Goal: Task Accomplishment & Management: Manage account settings

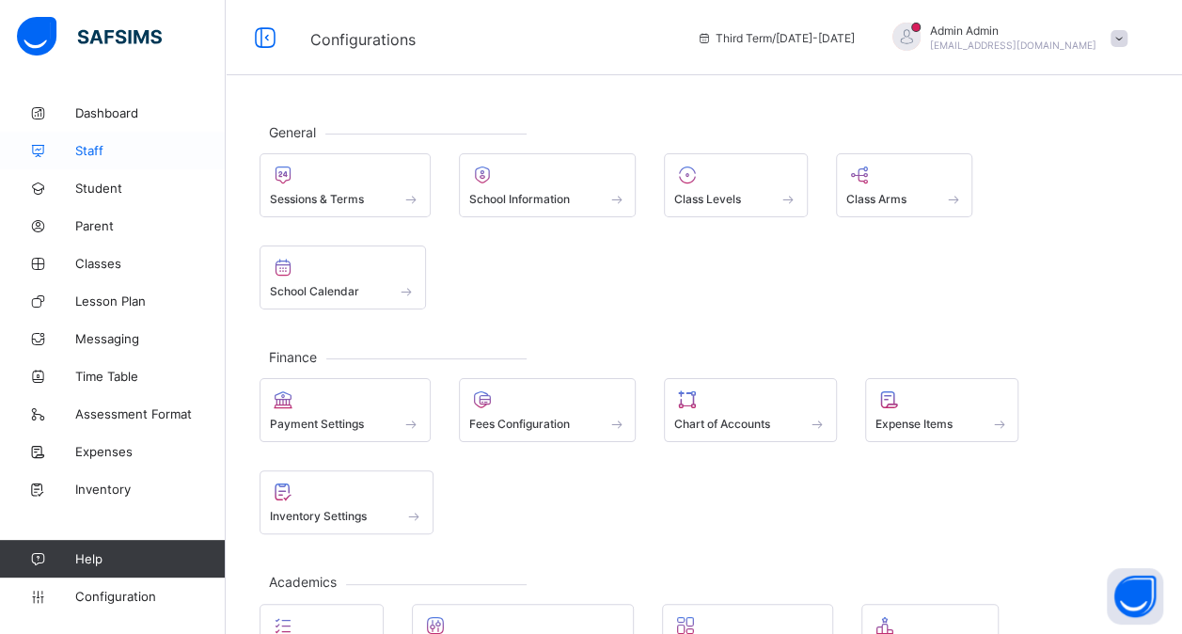
click at [96, 159] on link "Staff" at bounding box center [113, 151] width 226 height 38
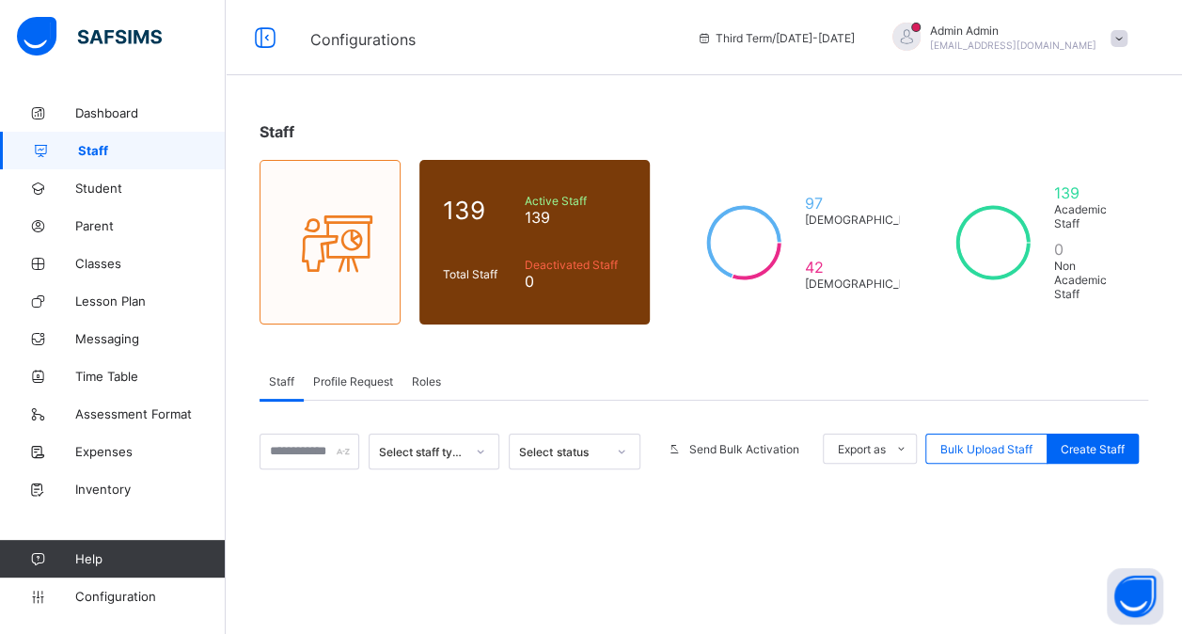
click at [363, 381] on div "Profile Request" at bounding box center [353, 381] width 99 height 38
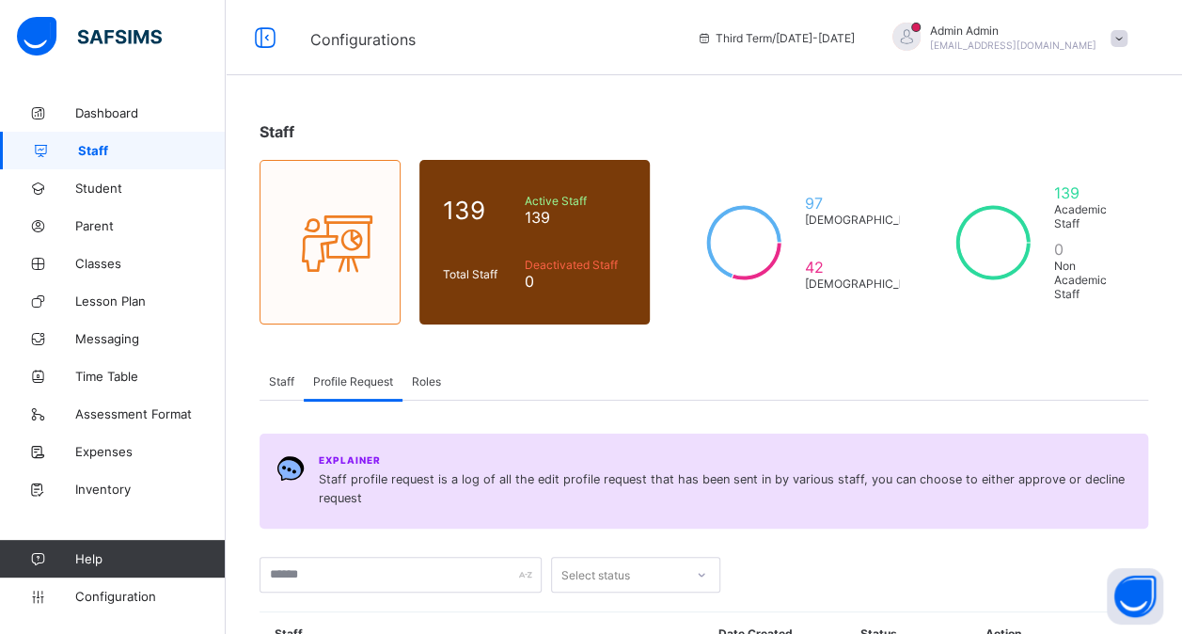
scroll to position [181, 0]
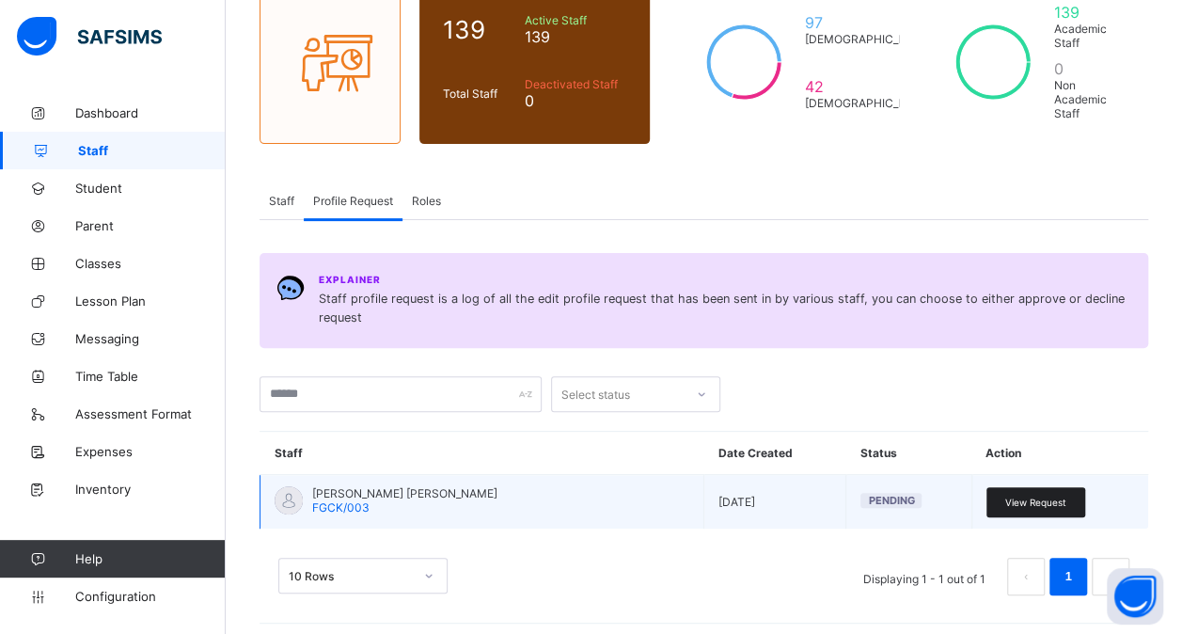
click at [1046, 496] on span "View Request" at bounding box center [1035, 501] width 61 height 11
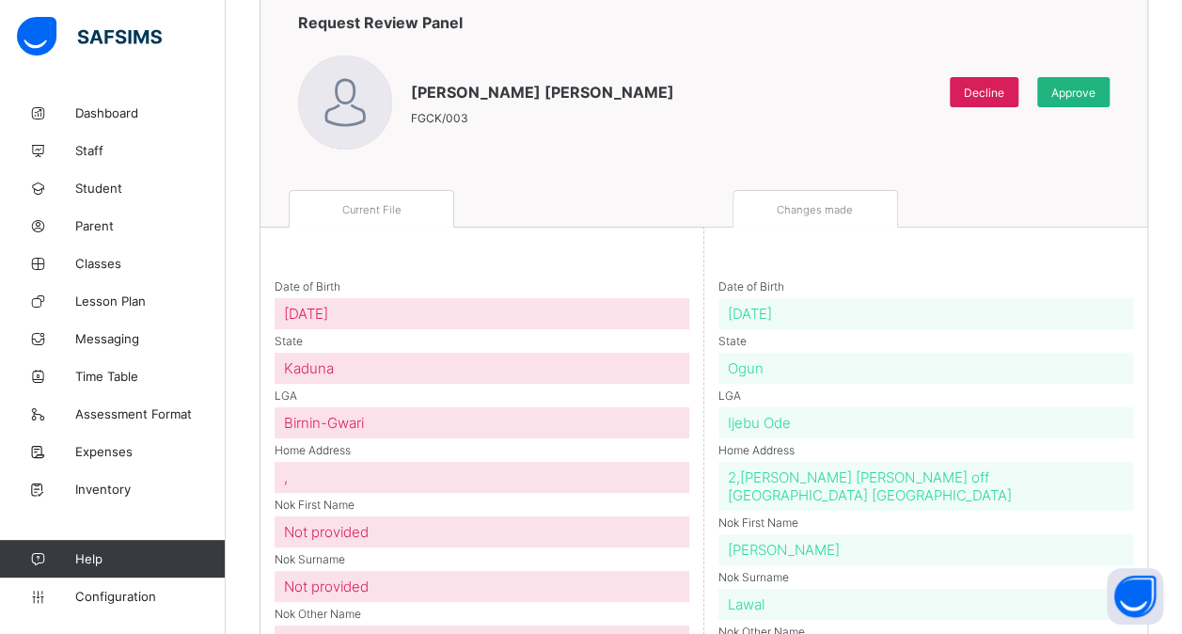
click at [1083, 99] on div "Approve" at bounding box center [1073, 92] width 72 height 30
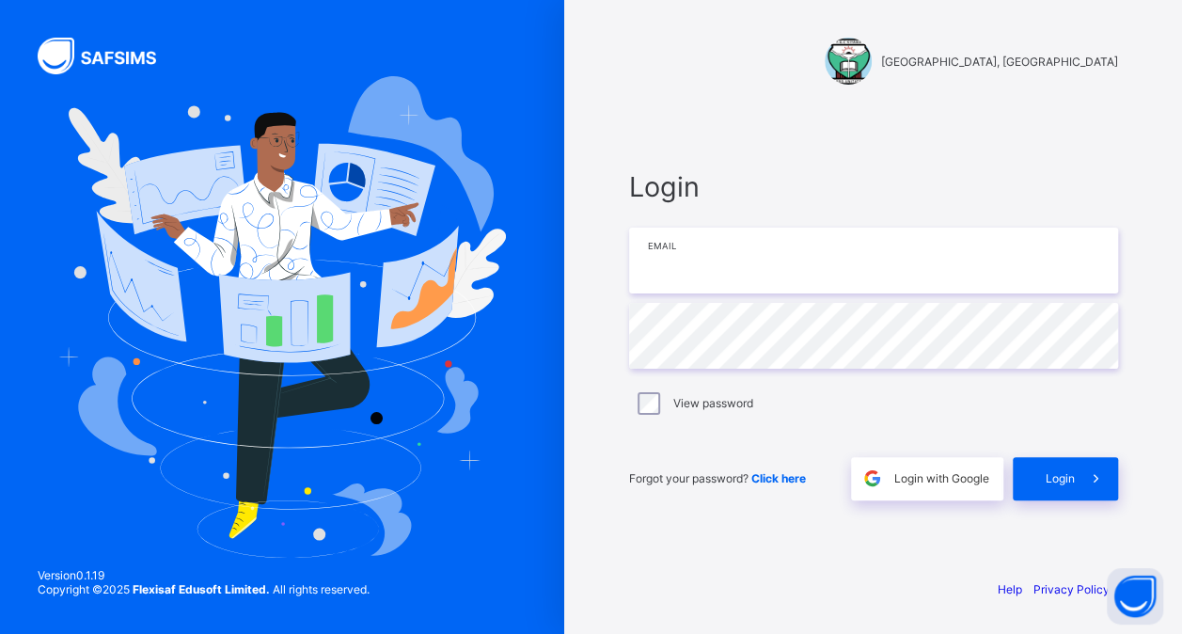
type input "**********"
